Goal: Transaction & Acquisition: Download file/media

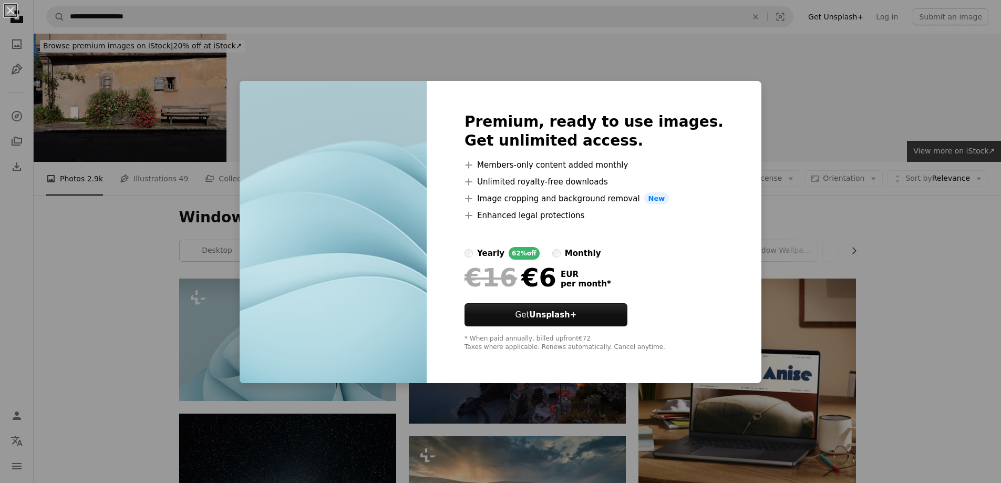
scroll to position [53, 0]
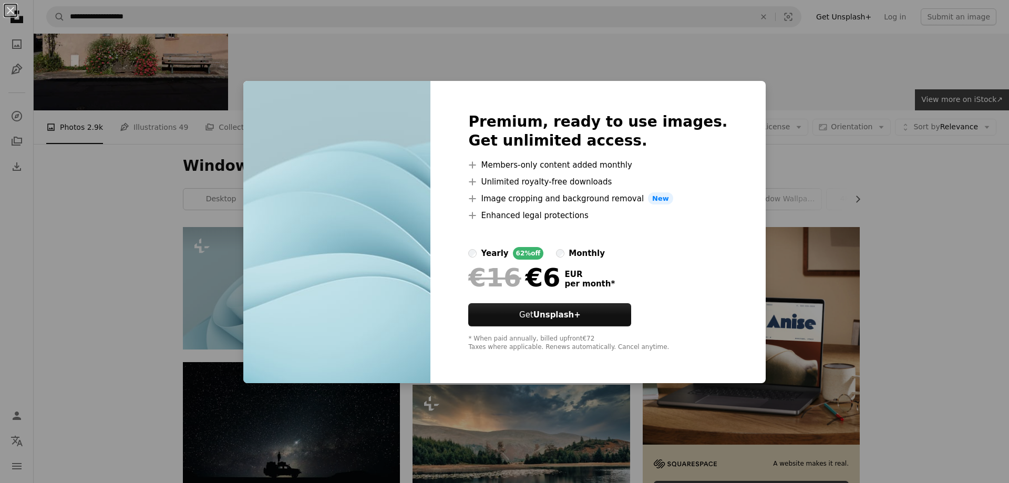
click at [634, 45] on div "An X shape Premium, ready to use images. Get unlimited access. A plus sign Memb…" at bounding box center [504, 241] width 1009 height 483
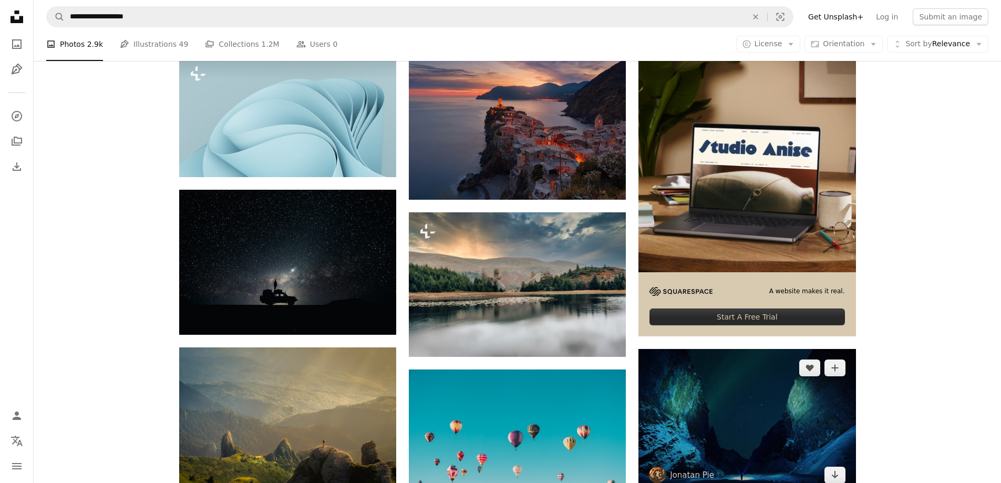
scroll to position [315, 0]
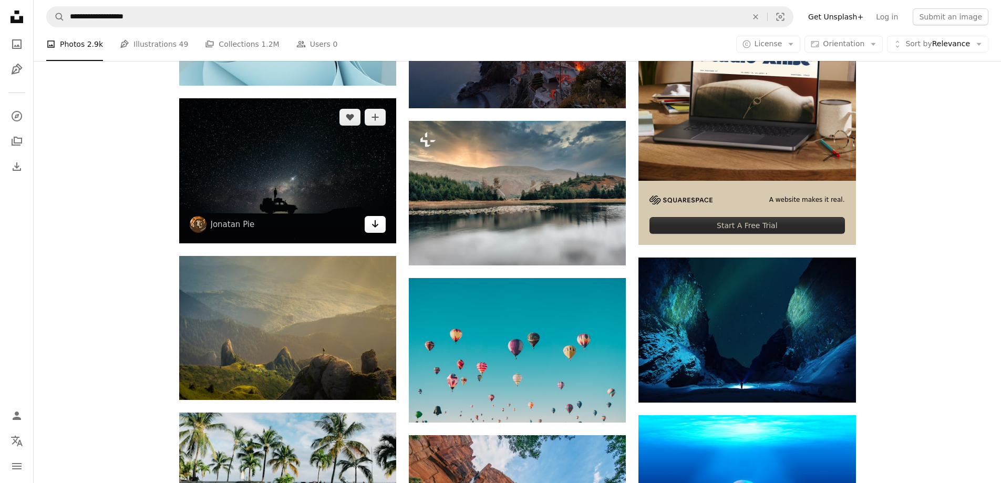
click at [376, 227] on icon "Arrow pointing down" at bounding box center [375, 224] width 8 height 13
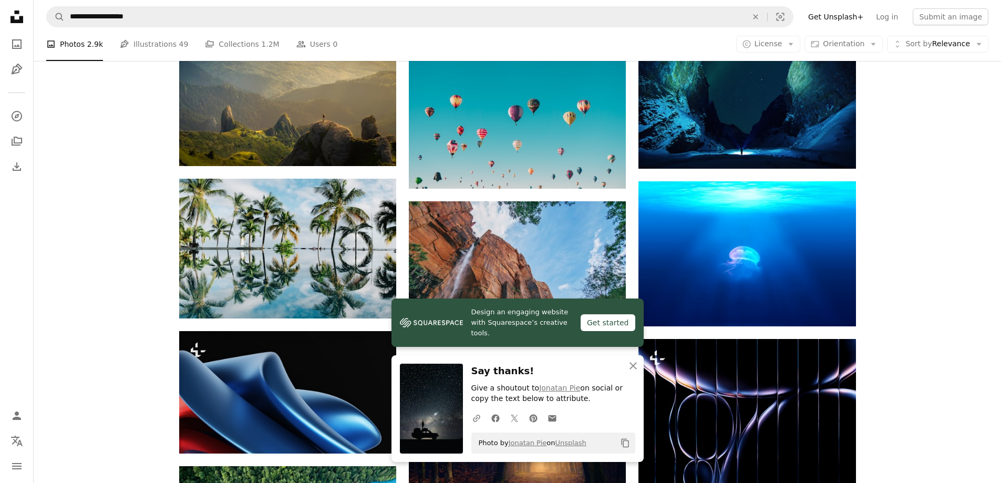
scroll to position [631, 0]
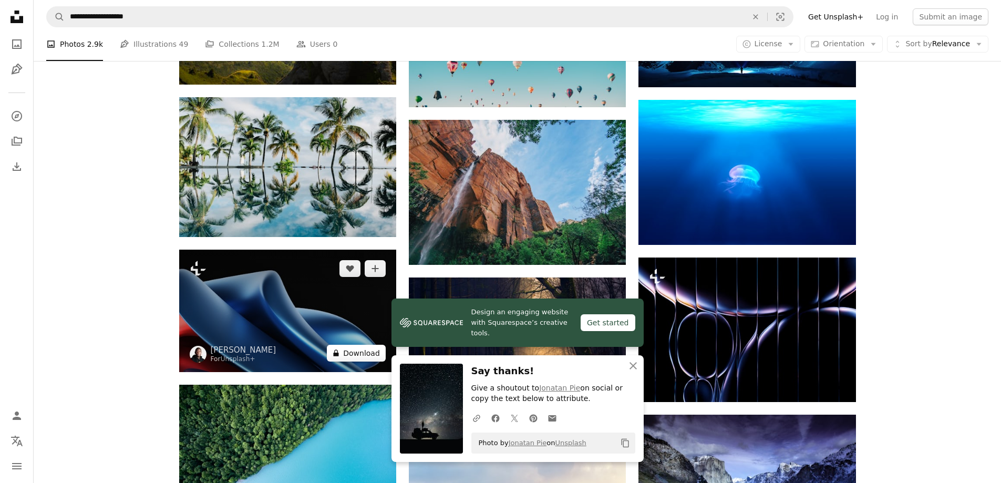
click at [350, 351] on button "A lock Download" at bounding box center [356, 353] width 59 height 17
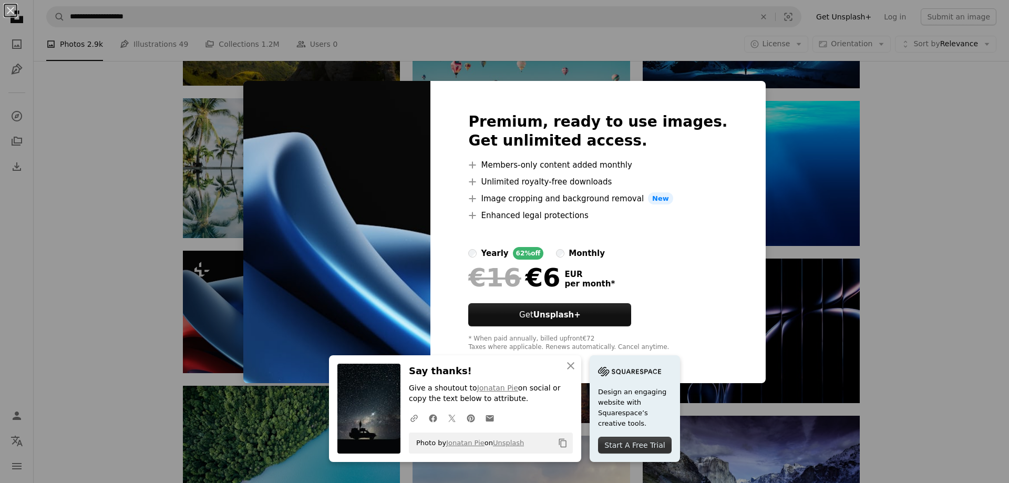
click at [796, 125] on div "An X shape An X shape Close Say thanks! Give a shoutout to Jonatan Pie on socia…" at bounding box center [504, 241] width 1009 height 483
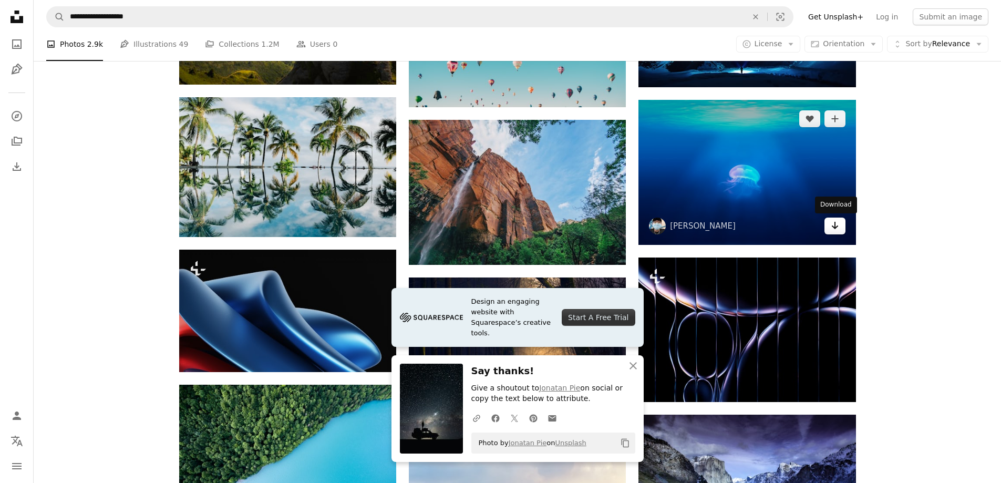
click at [832, 225] on icon "Arrow pointing down" at bounding box center [835, 225] width 8 height 13
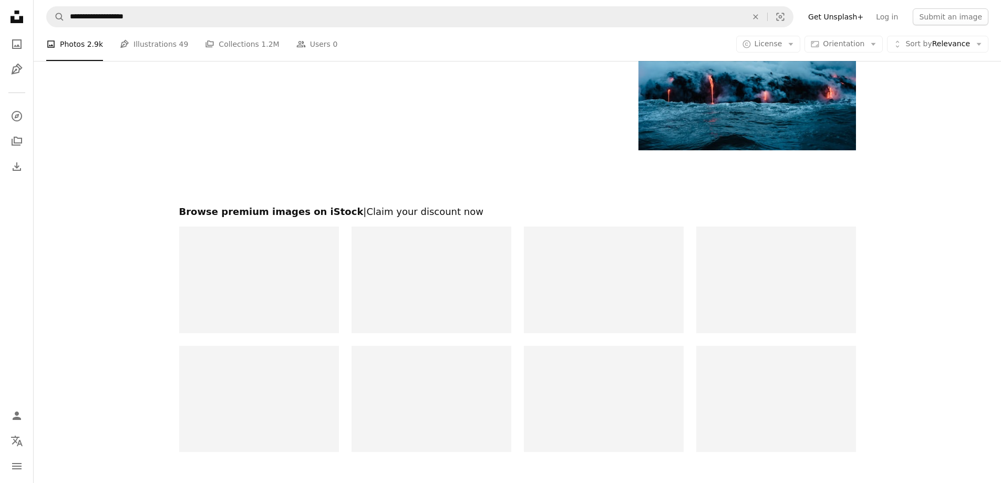
scroll to position [1532, 0]
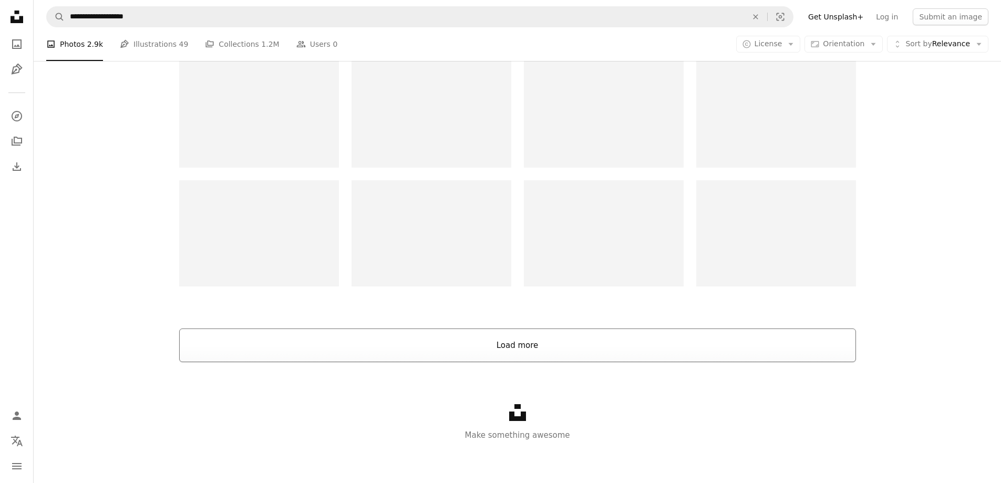
click at [529, 341] on button "Load more" at bounding box center [517, 345] width 677 height 34
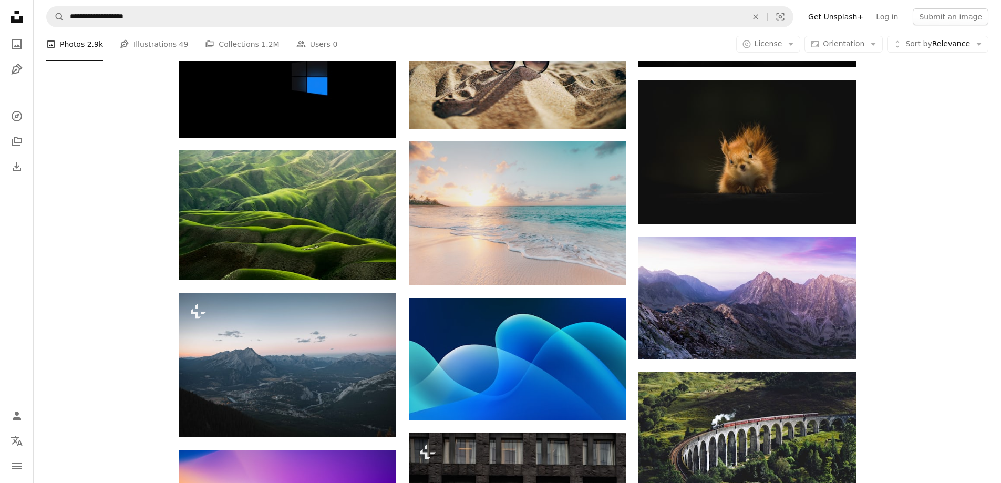
scroll to position [2057, 0]
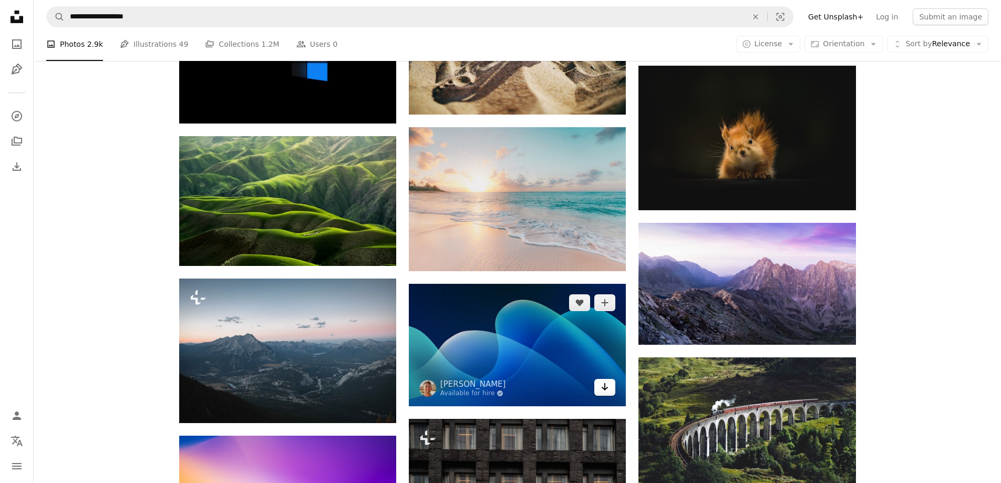
click at [604, 388] on icon "Download" at bounding box center [605, 386] width 7 height 7
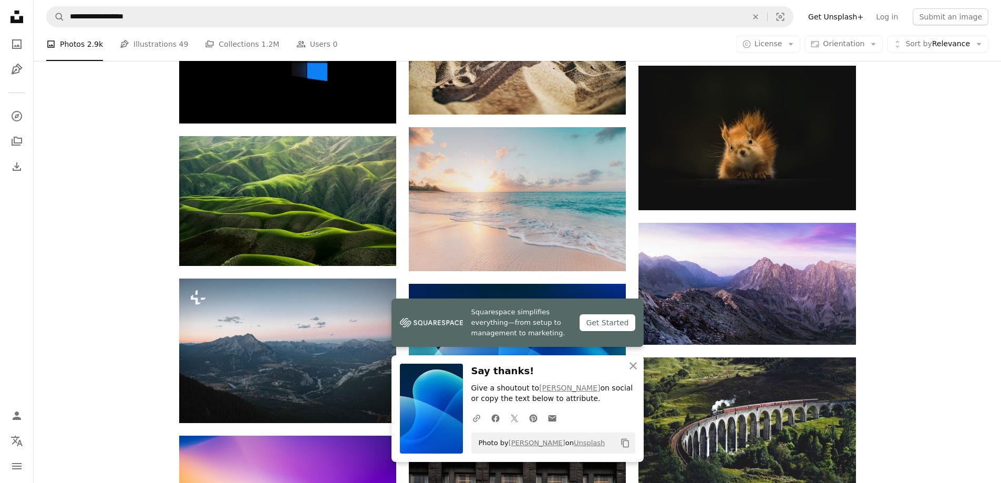
click at [951, 226] on div "Plus sign for Unsplash+ A heart A plus sign Philip Oroni For Unsplash+ A lock D…" at bounding box center [517, 45] width 967 height 3649
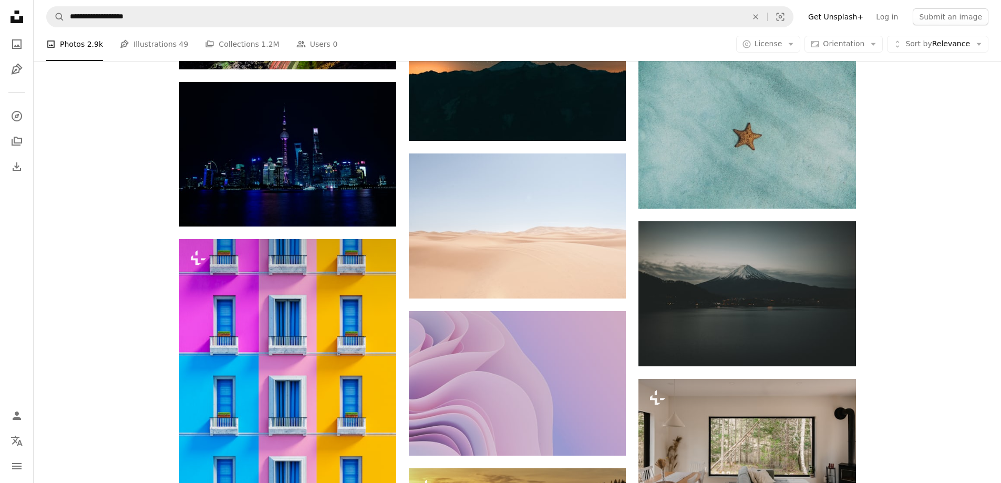
scroll to position [4054, 0]
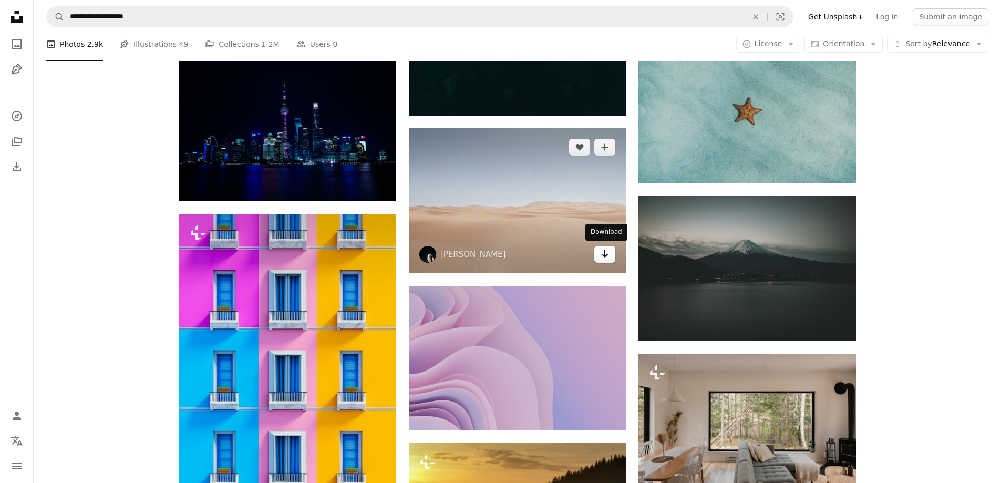
click at [605, 254] on icon "Download" at bounding box center [605, 253] width 7 height 7
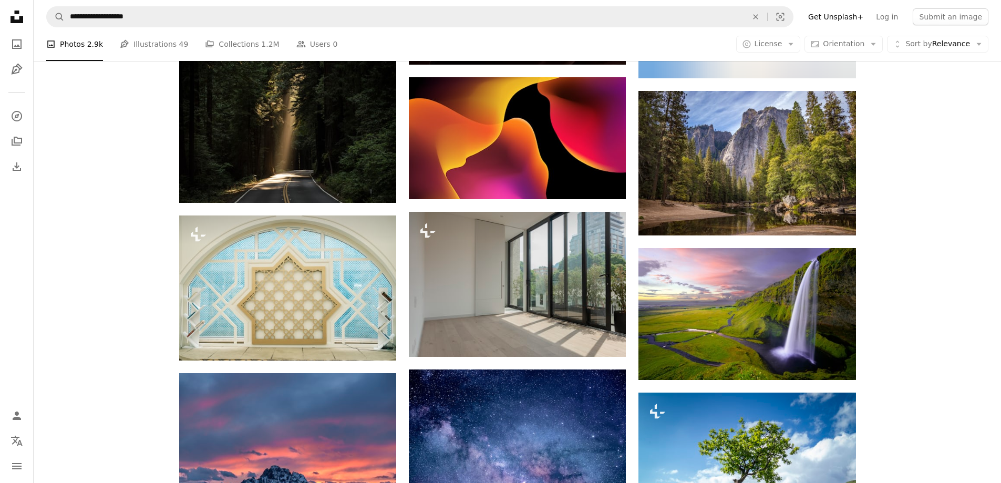
scroll to position [8573, 0]
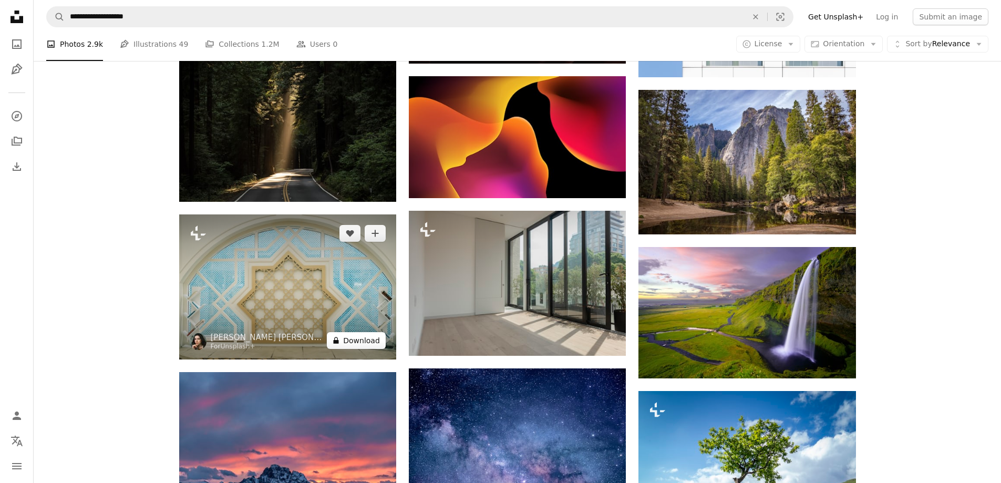
click at [362, 338] on button "A lock Download" at bounding box center [356, 340] width 59 height 17
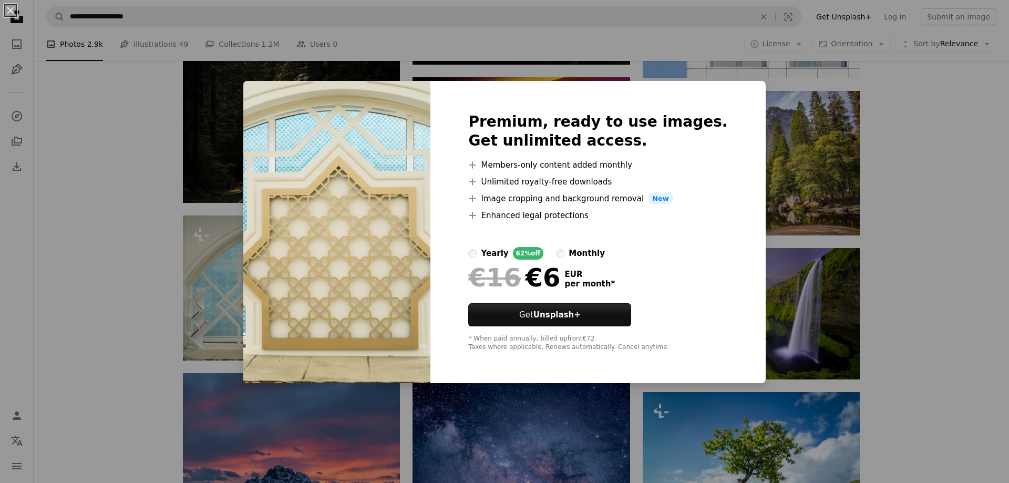
click at [989, 203] on div "An X shape Premium, ready to use images. Get unlimited access. A plus sign Memb…" at bounding box center [504, 241] width 1009 height 483
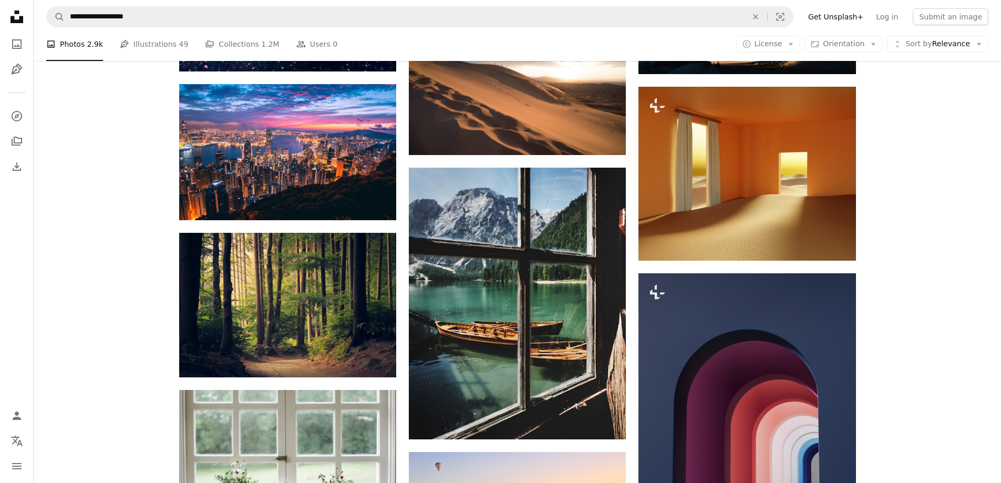
scroll to position [14564, 0]
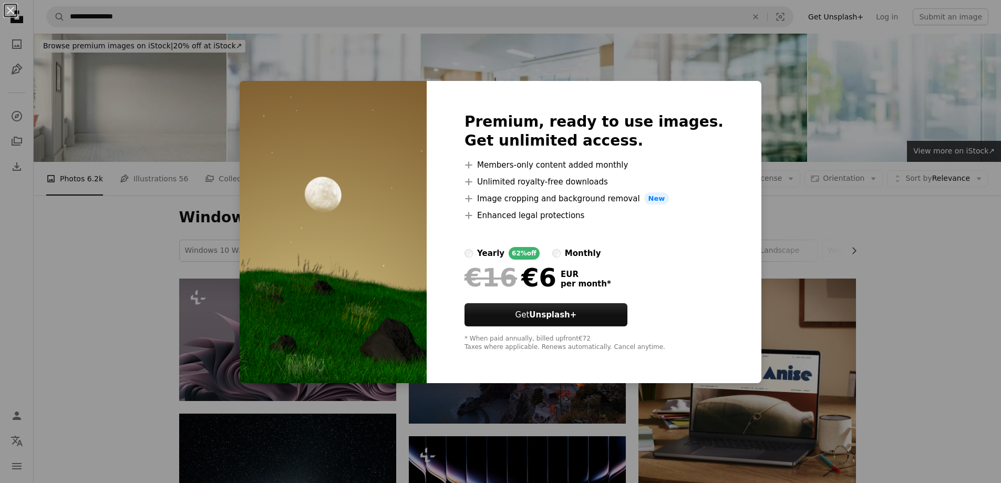
scroll to position [4387, 0]
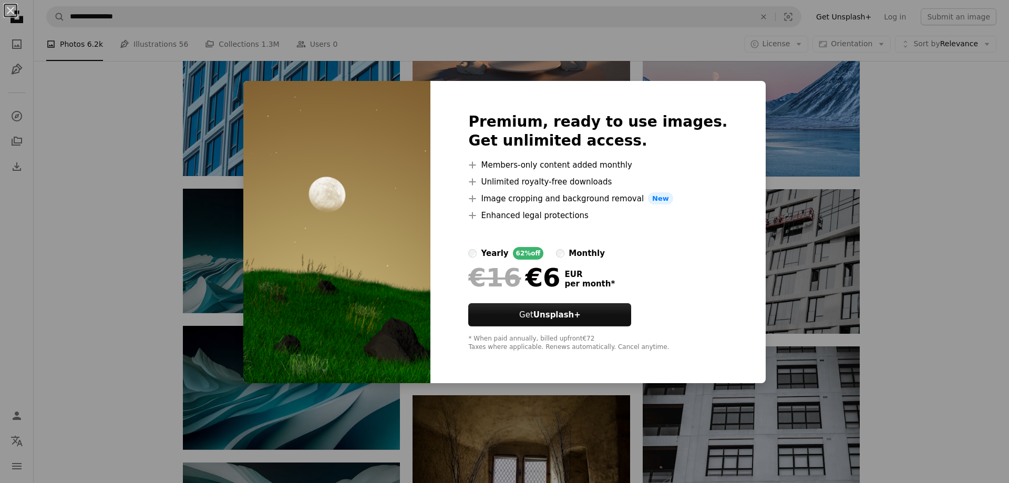
click at [863, 263] on div "An X shape Premium, ready to use images. Get unlimited access. A plus sign Memb…" at bounding box center [504, 241] width 1009 height 483
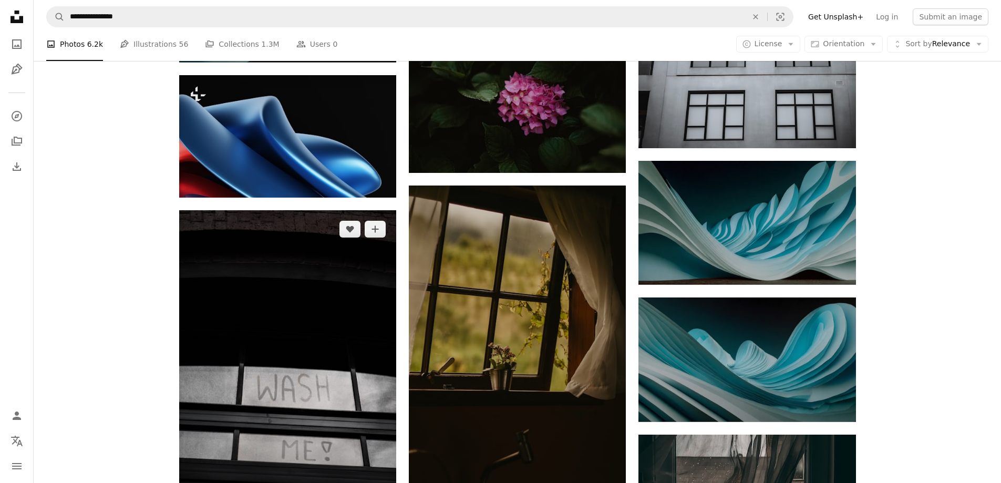
scroll to position [5017, 0]
